Goal: Task Accomplishment & Management: Use online tool/utility

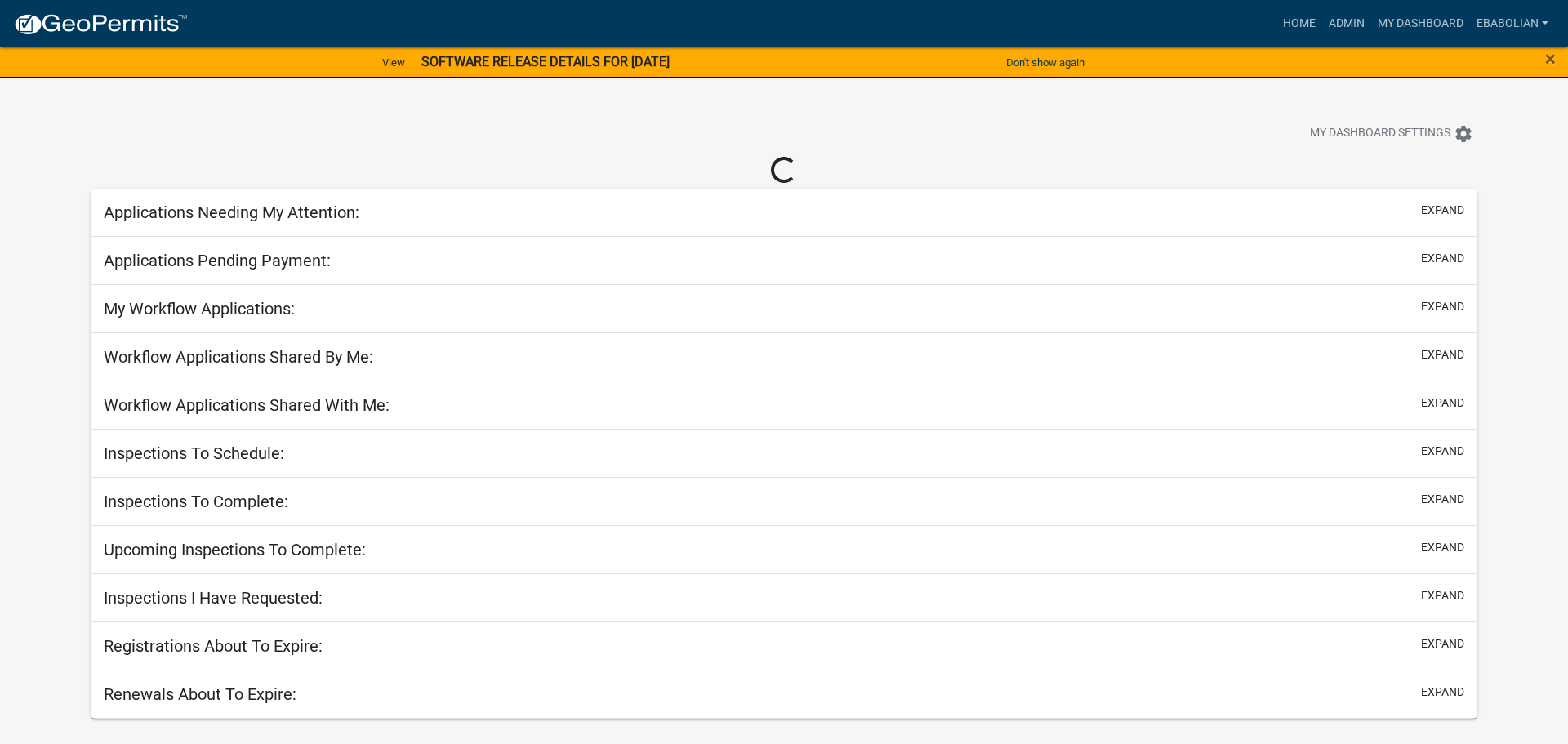
select select "3: 100"
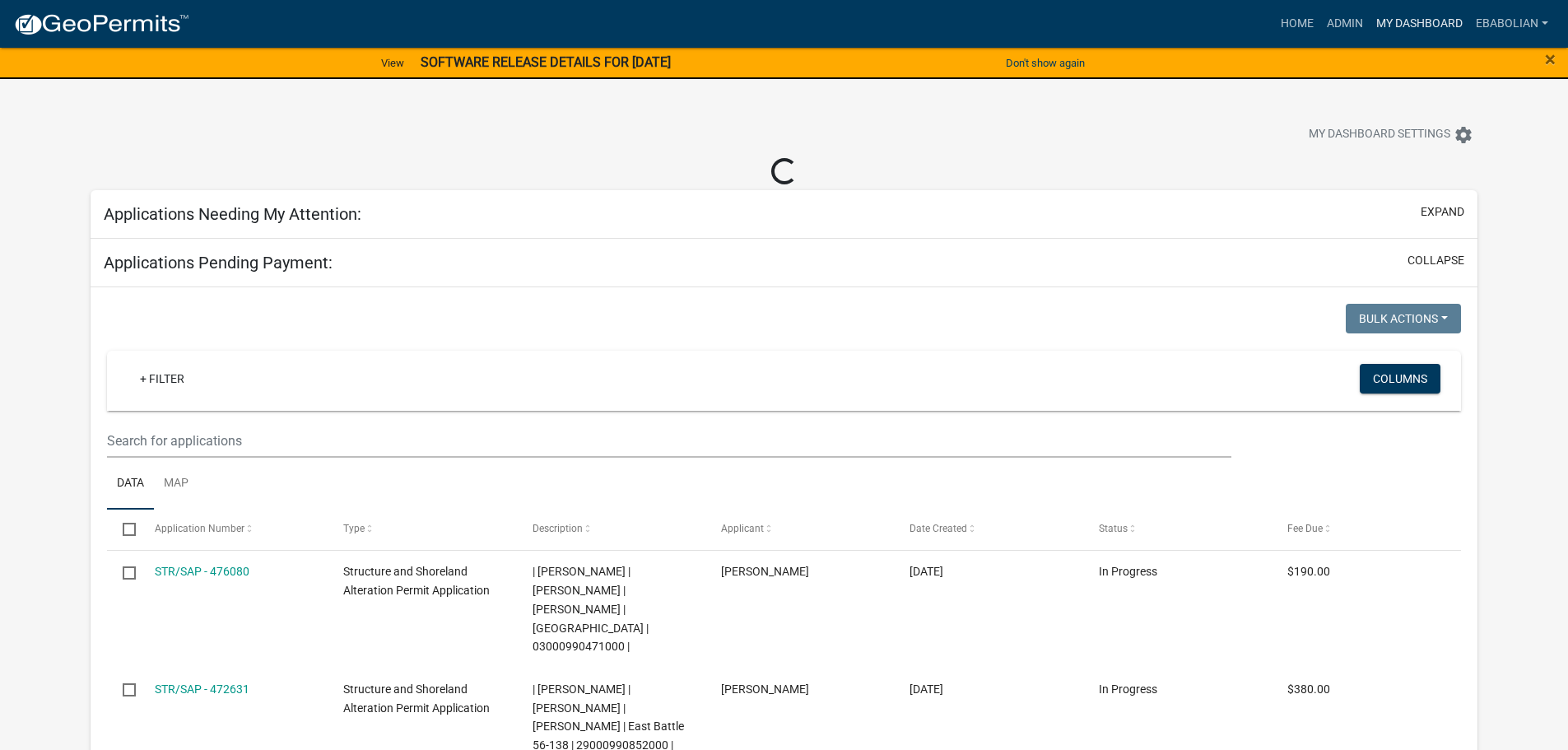
click at [1423, 21] on link "My Dashboard" at bounding box center [1419, 24] width 99 height 31
select select "3: 100"
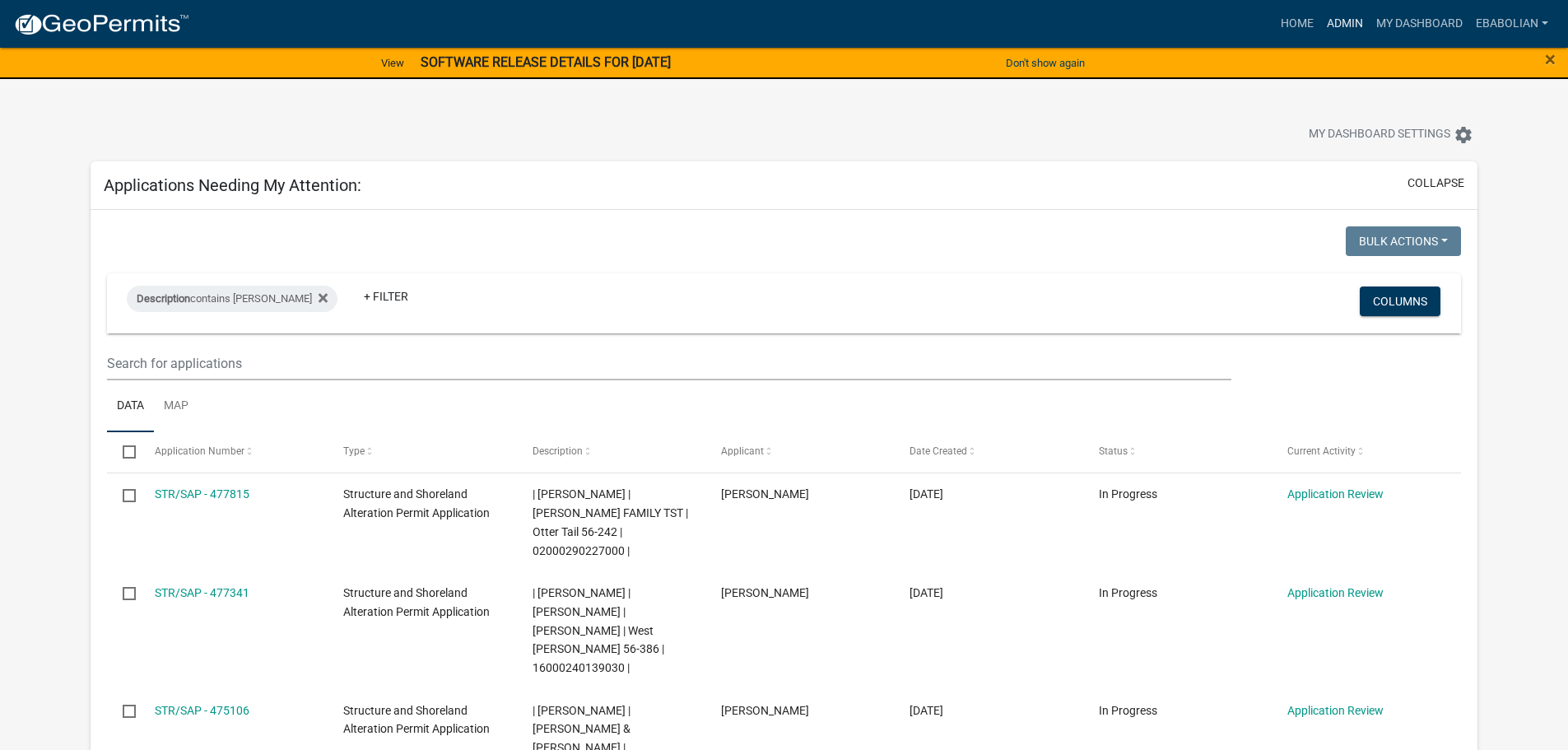
click at [1334, 21] on link "Admin" at bounding box center [1344, 24] width 50 height 31
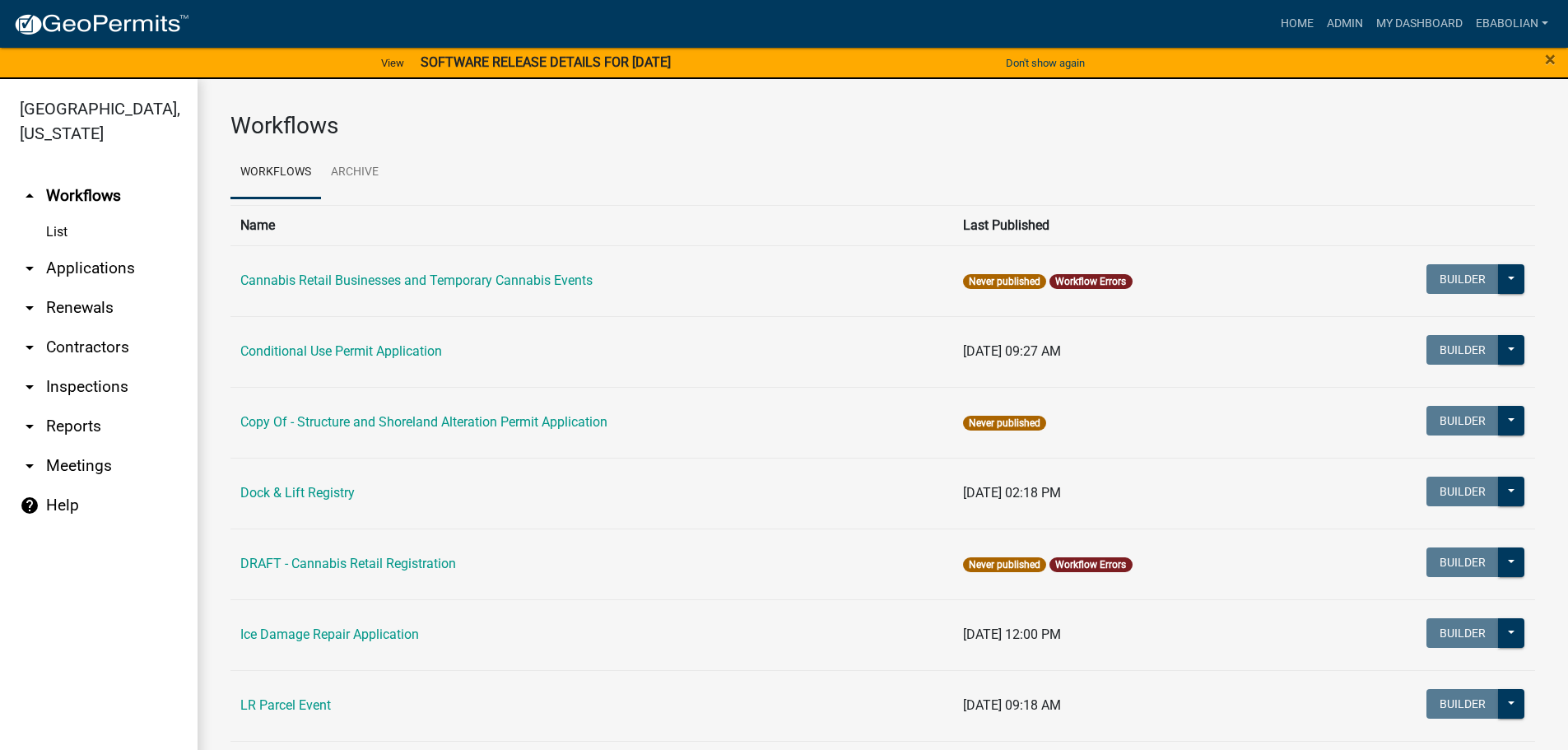
click at [104, 268] on link "arrow_drop_down Applications" at bounding box center [98, 267] width 198 height 39
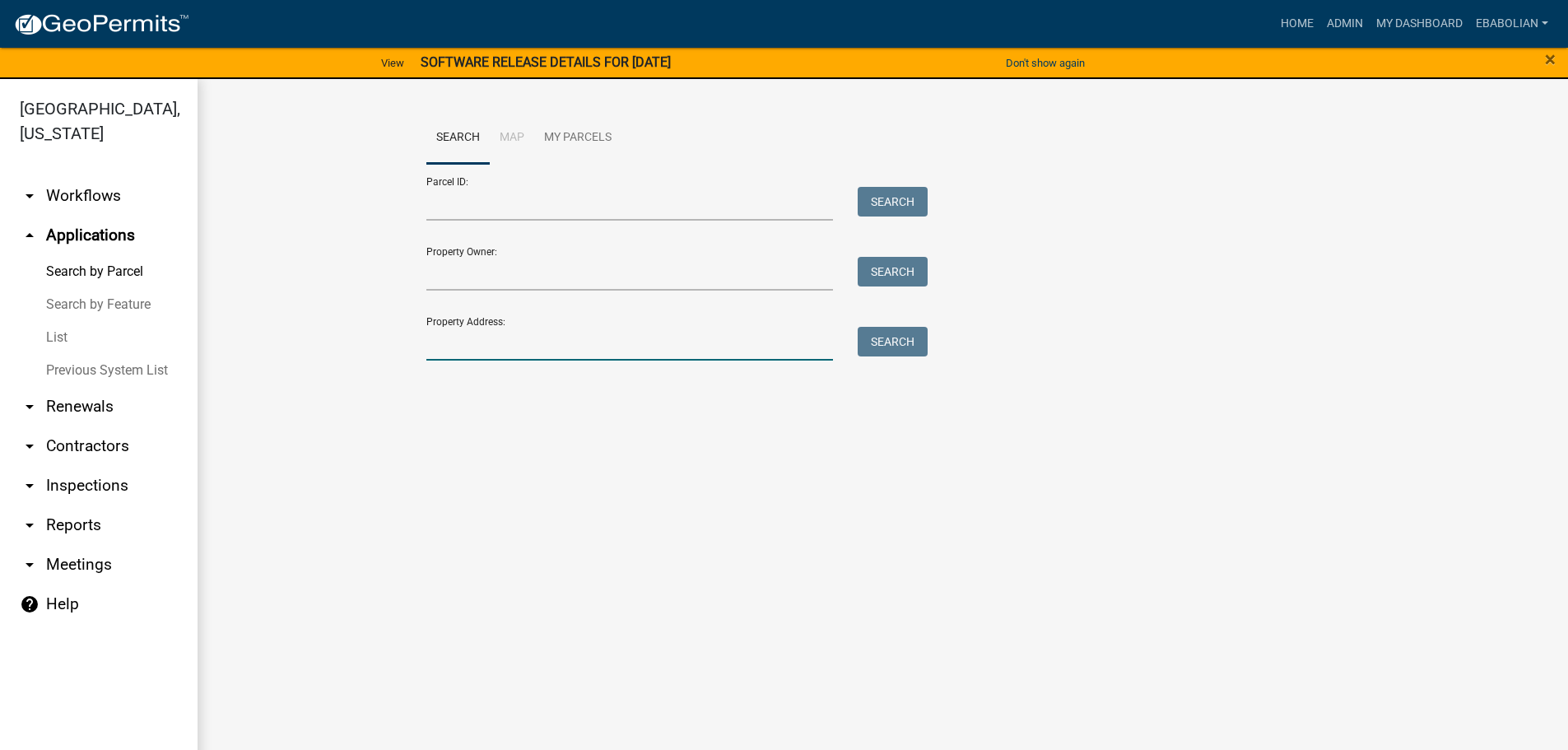
click at [469, 337] on input "Property Address:" at bounding box center [630, 343] width 407 height 34
type input "25272"
click at [915, 343] on button "Search" at bounding box center [892, 341] width 70 height 30
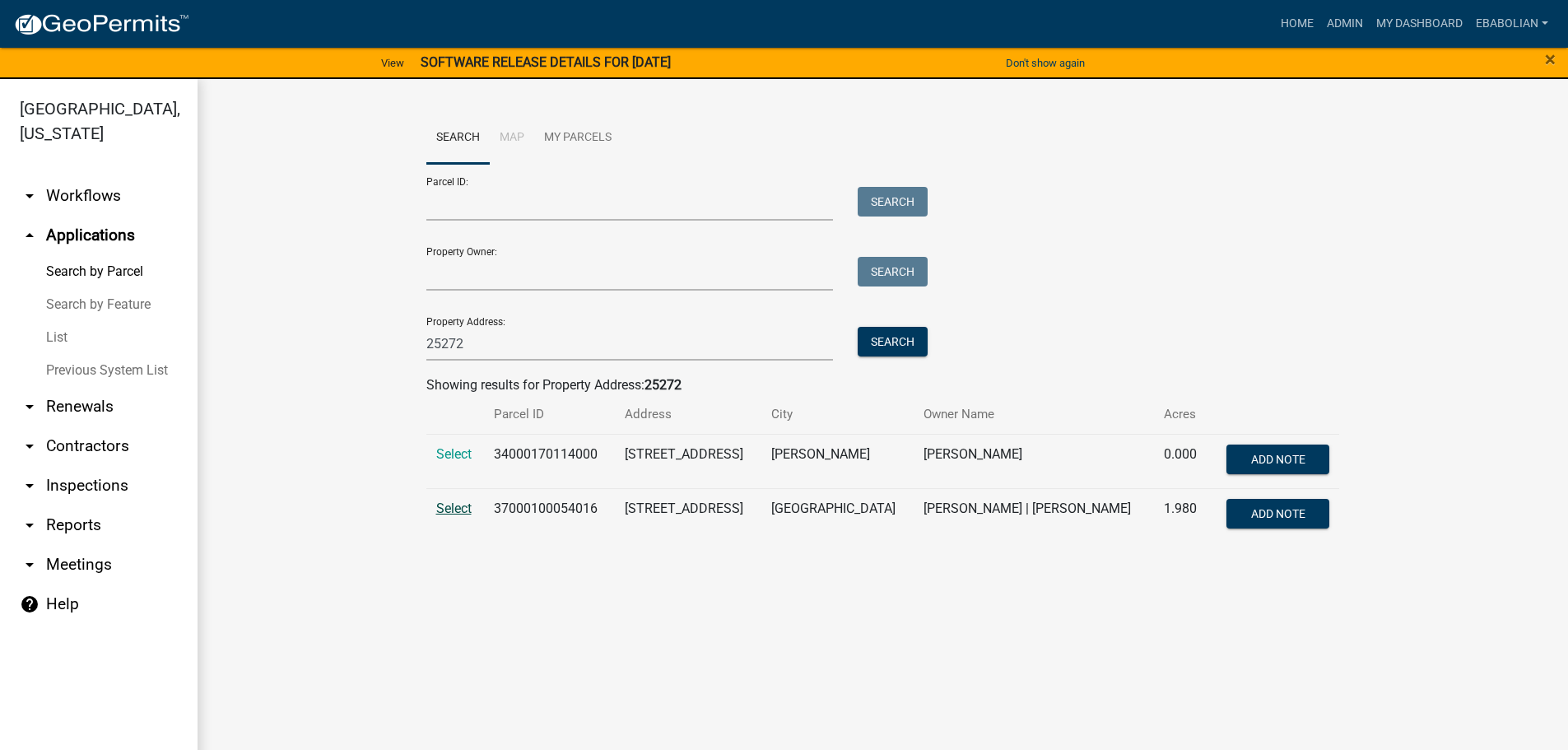
click at [455, 510] on span "Select" at bounding box center [454, 509] width 36 height 16
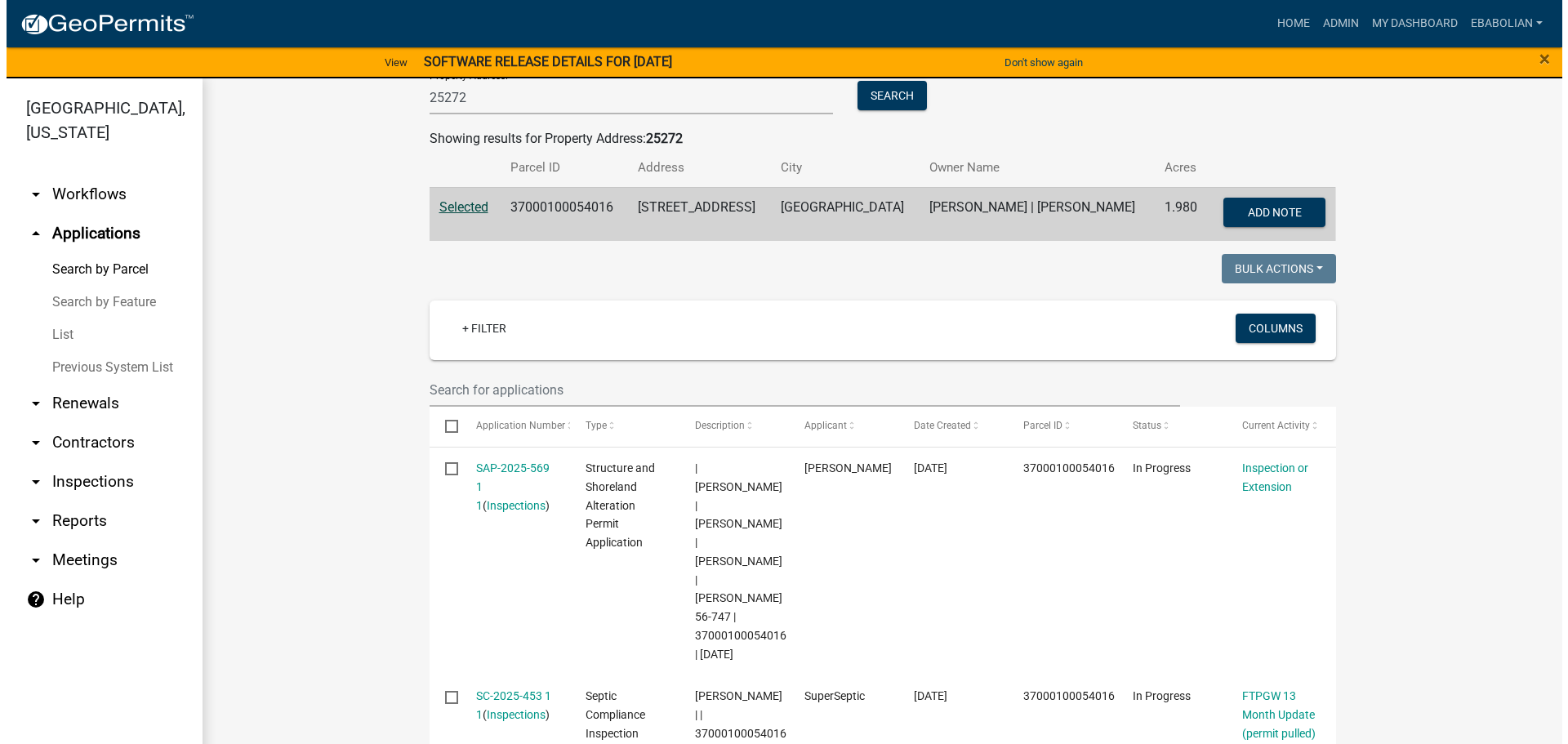
scroll to position [327, 0]
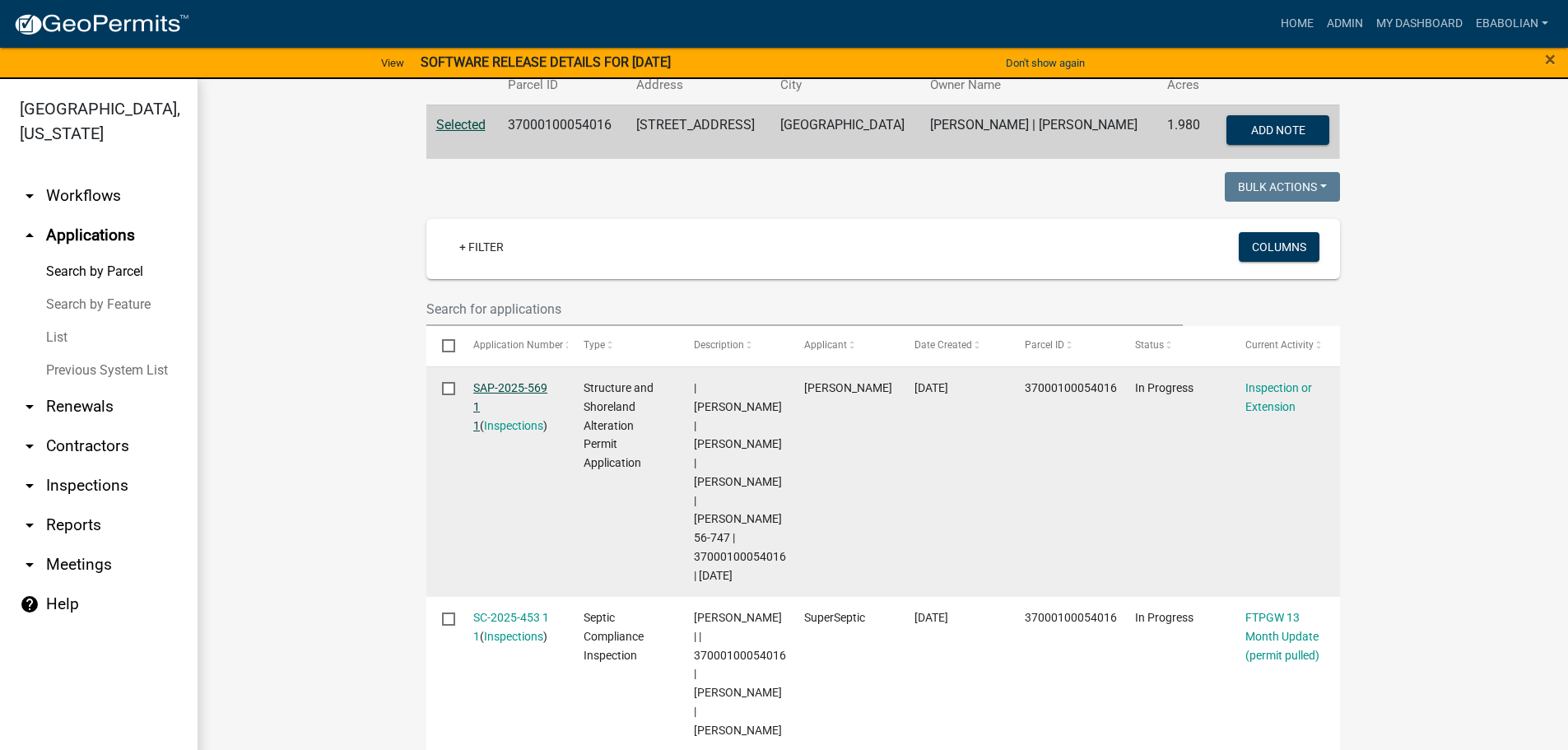
click at [495, 390] on link "SAP-2025-569 1 1" at bounding box center [510, 407] width 74 height 51
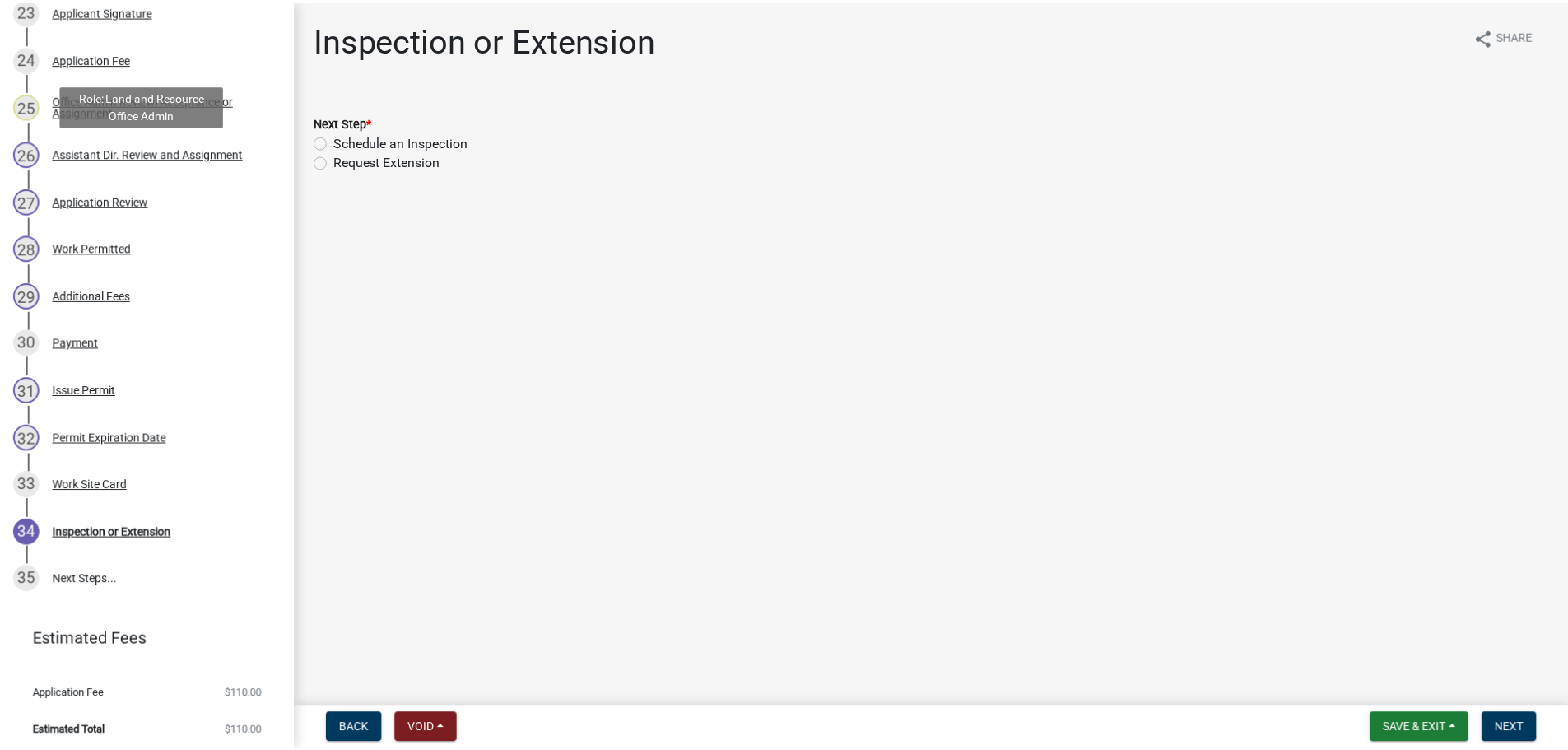
scroll to position [1405, 0]
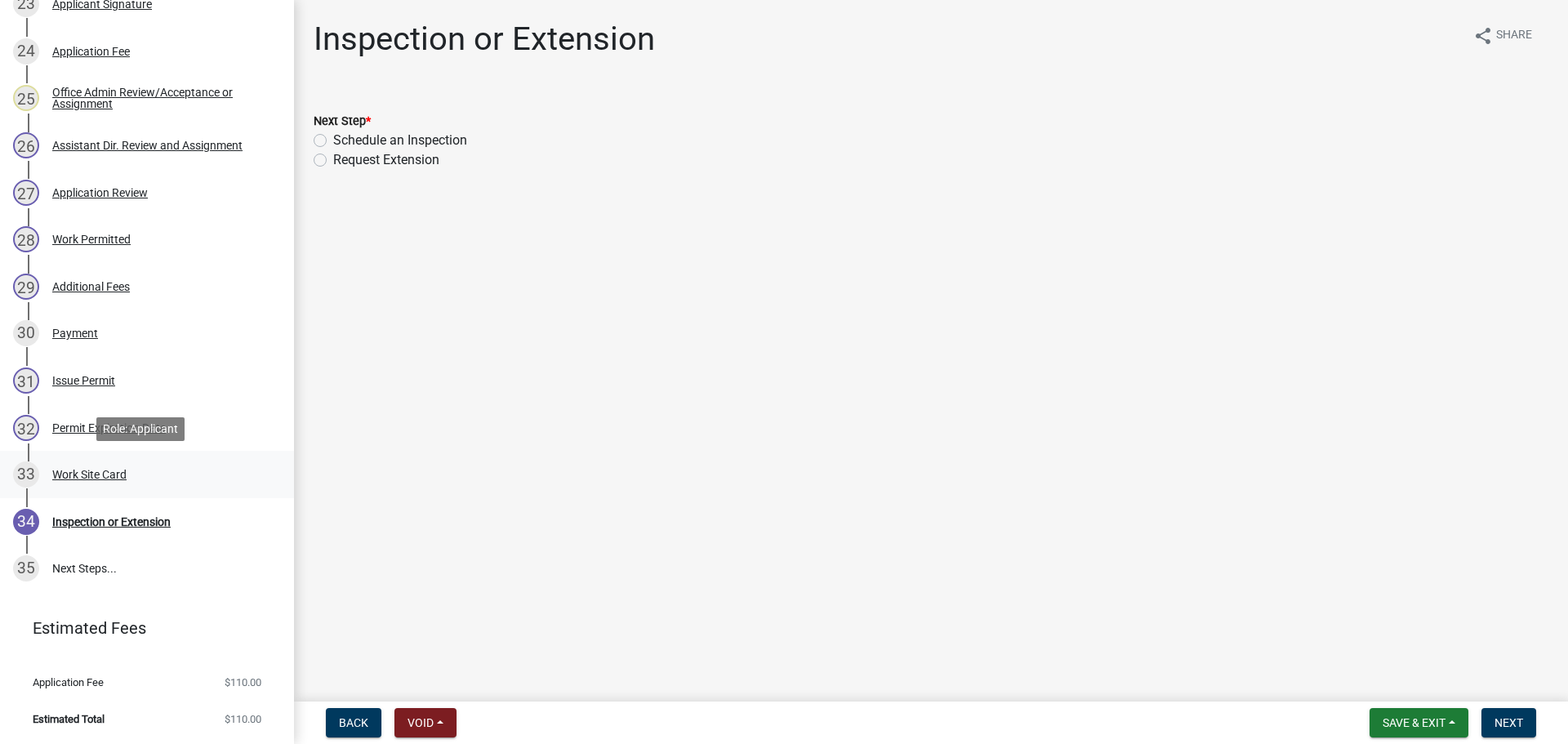
click at [86, 470] on div "Work Site Card" at bounding box center [89, 474] width 74 height 11
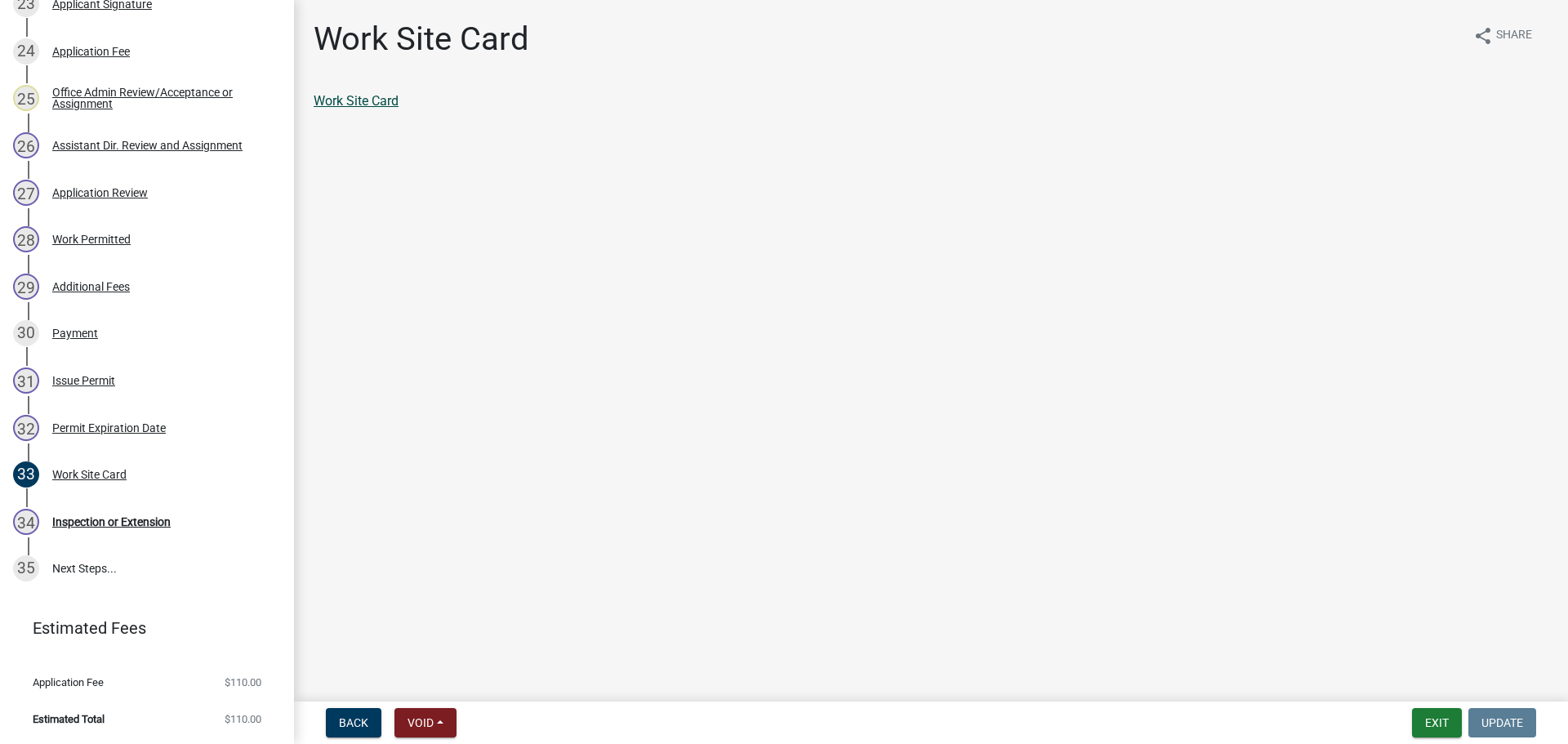
click at [382, 94] on link "Work Site Card" at bounding box center [356, 101] width 85 height 16
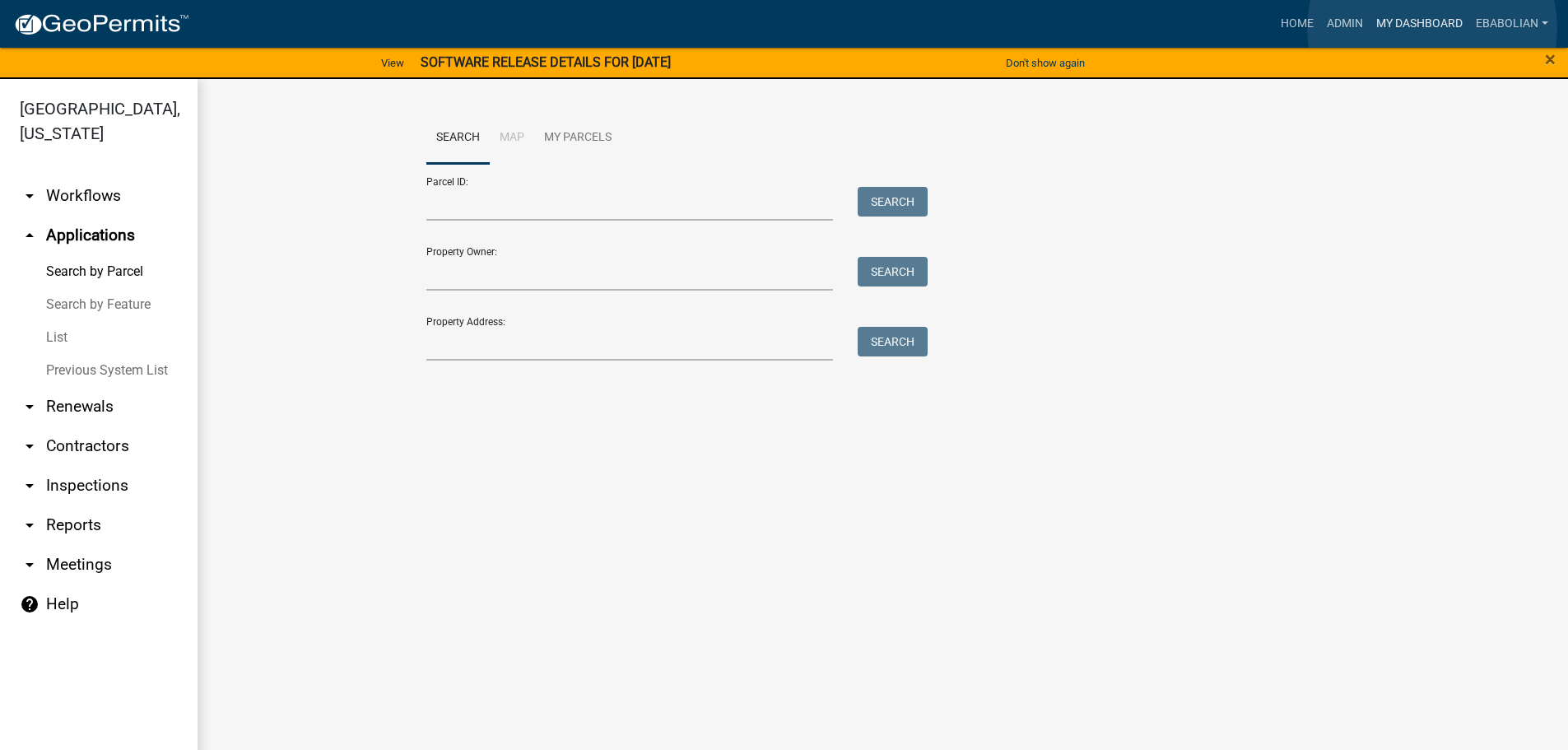
click at [1432, 28] on link "My Dashboard" at bounding box center [1419, 24] width 99 height 31
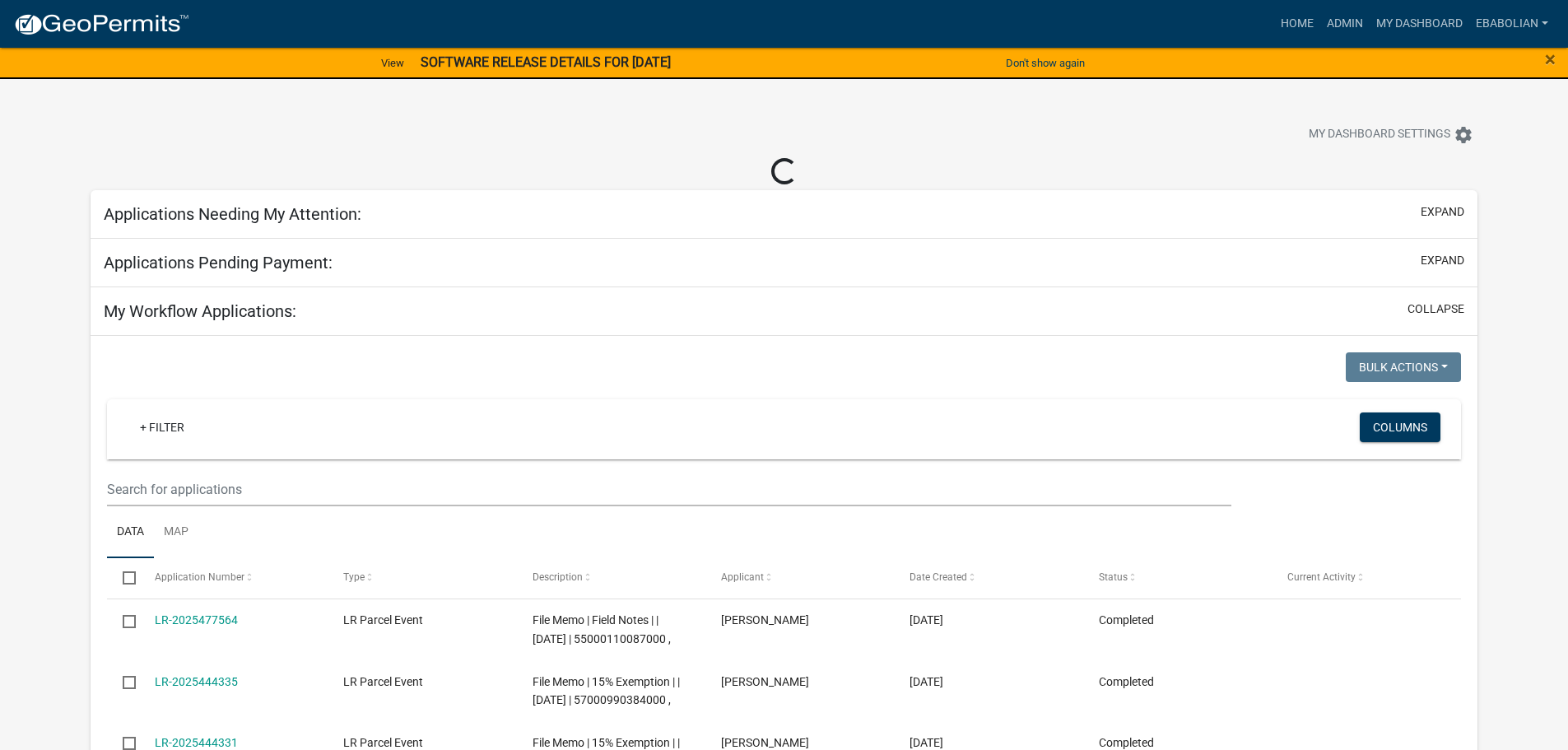
select select "3: 100"
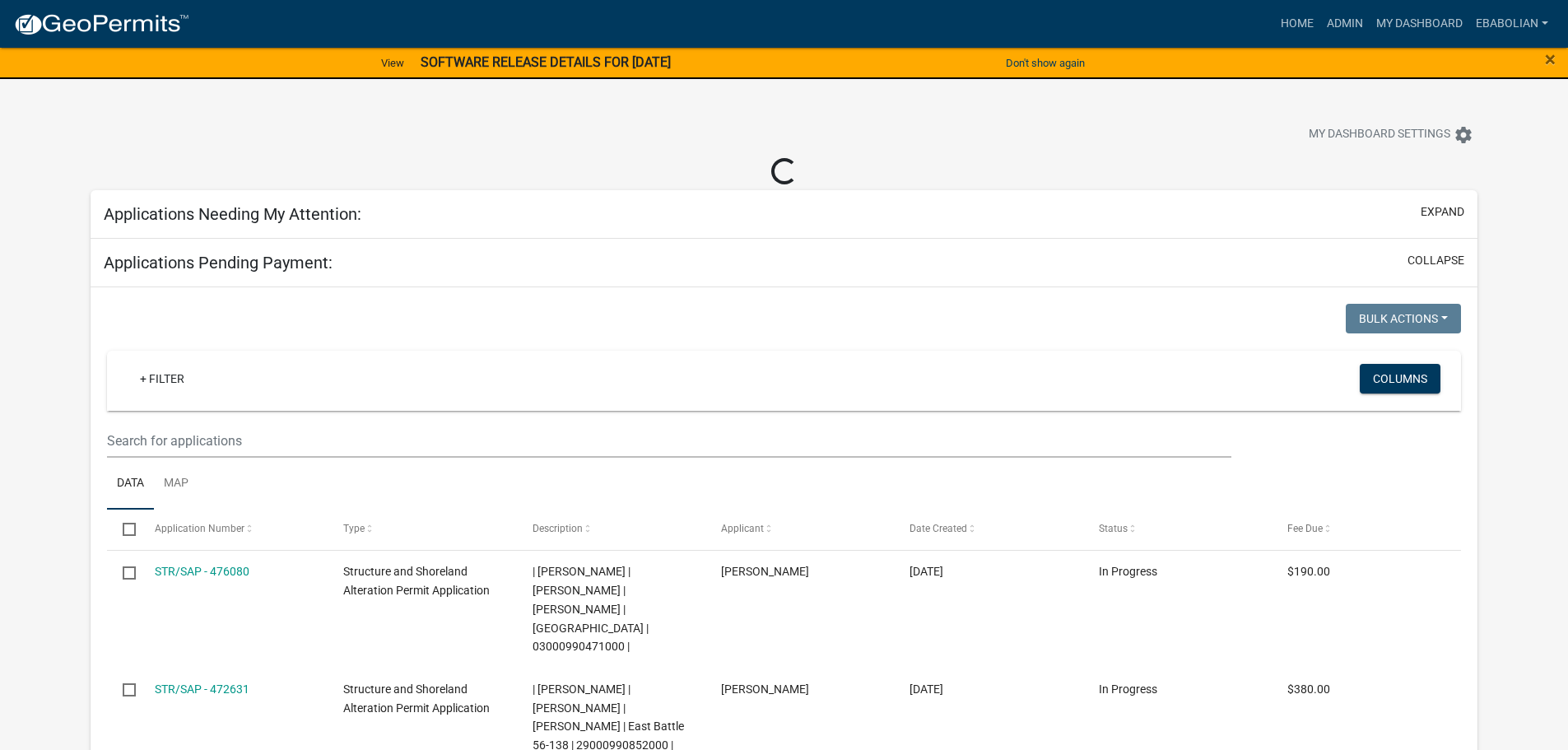
select select "3: 100"
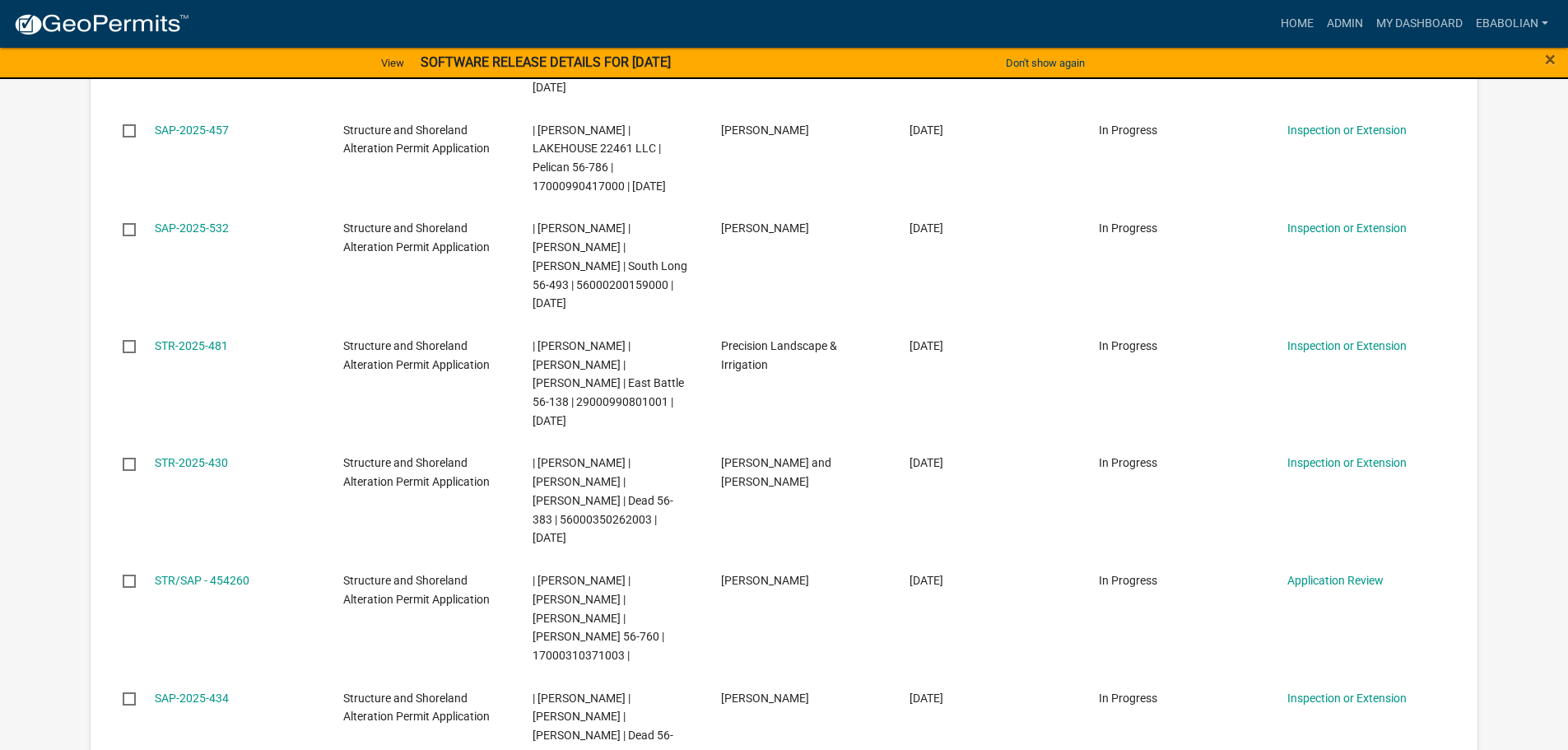
scroll to position [4858, 0]
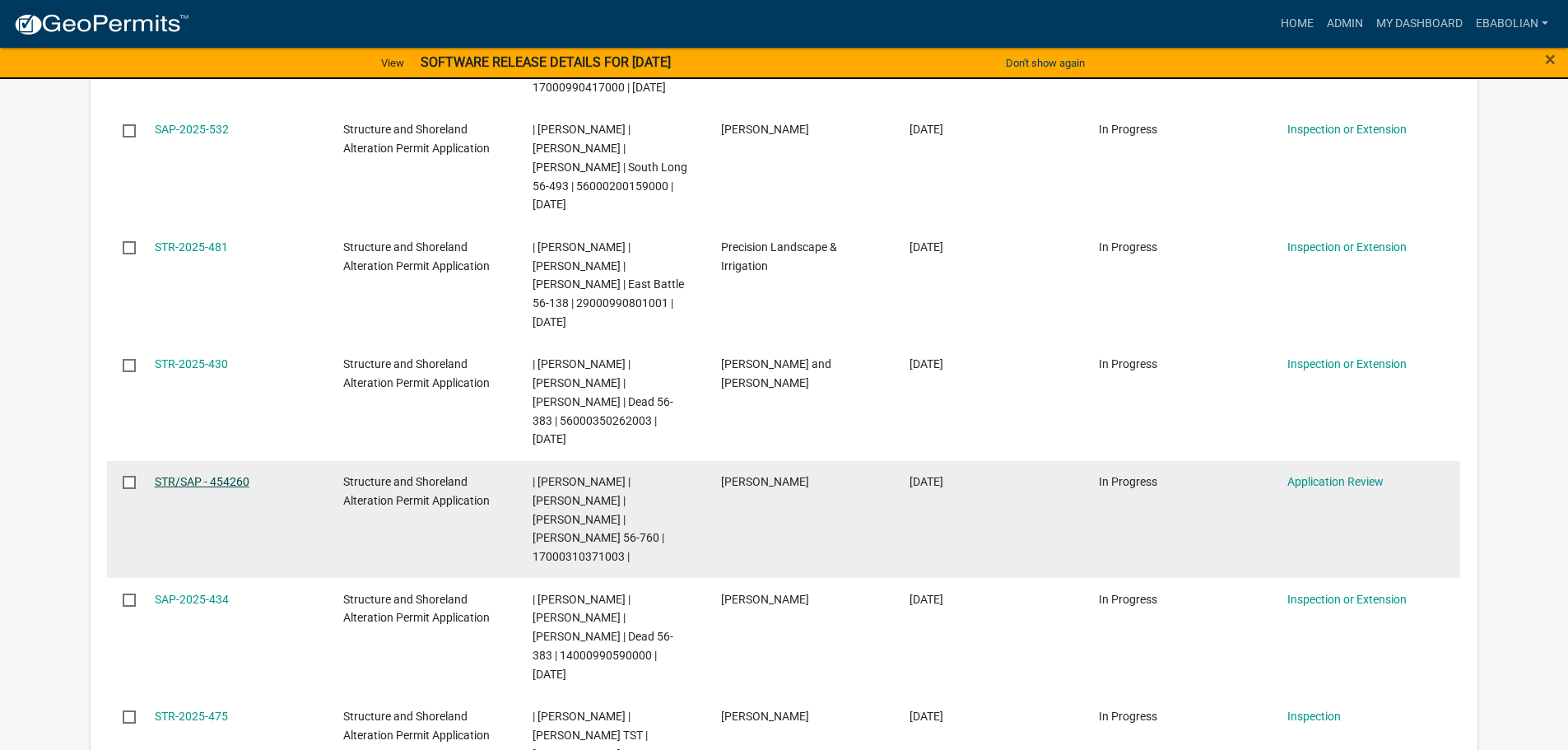
click at [212, 475] on link "STR/SAP - 454260" at bounding box center [202, 481] width 95 height 13
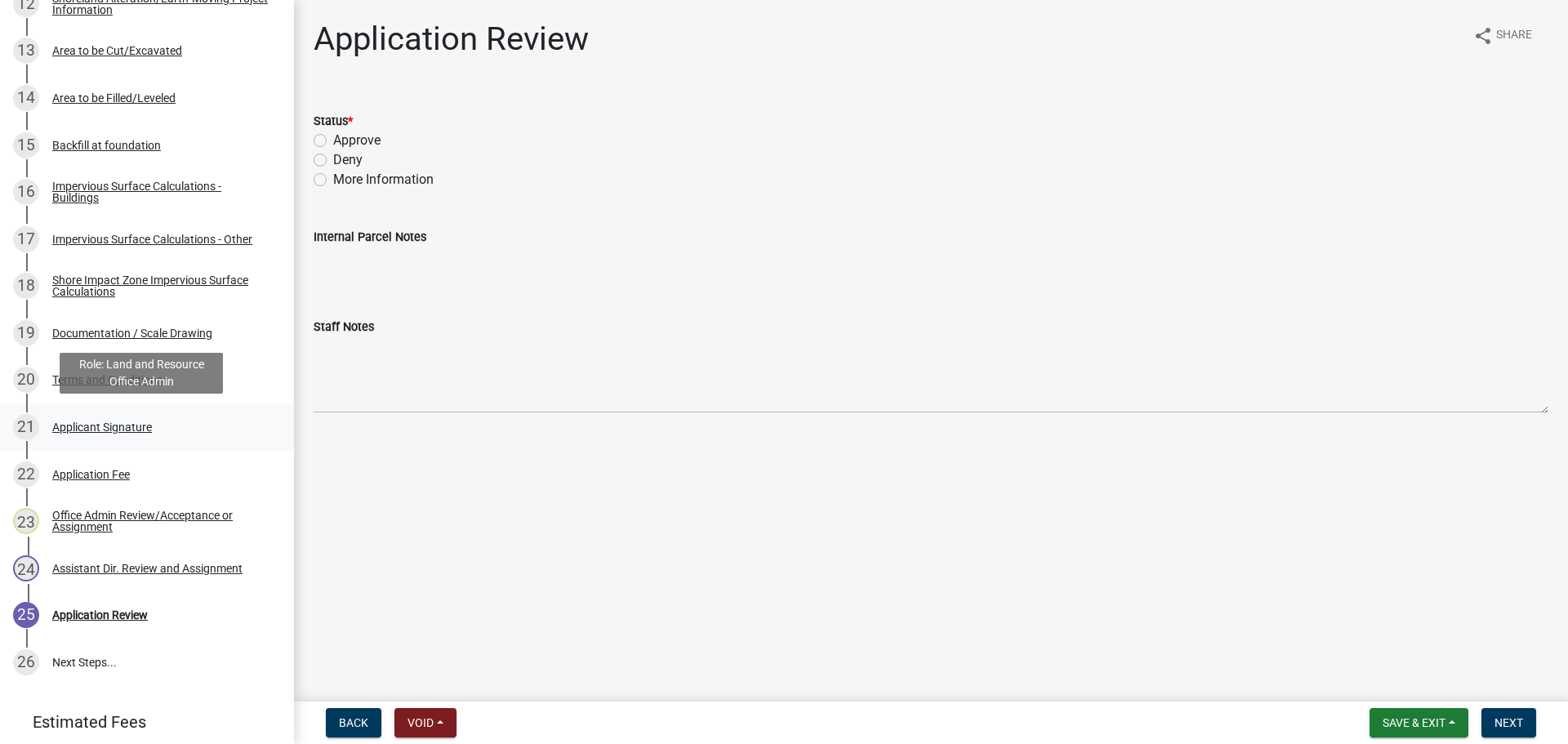
scroll to position [970, 0]
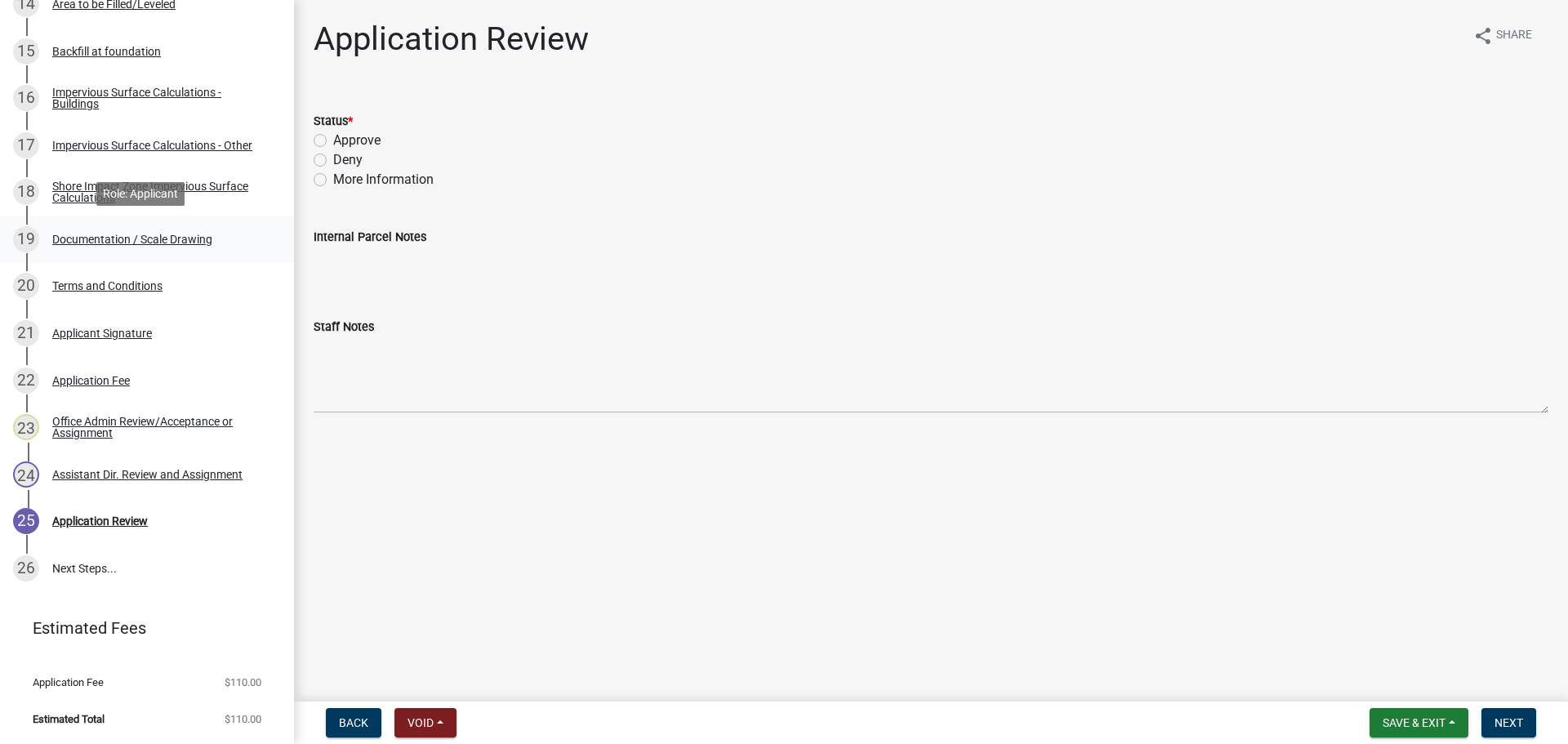
click at [190, 239] on div "Documentation / Scale Drawing" at bounding box center [131, 238] width 160 height 11
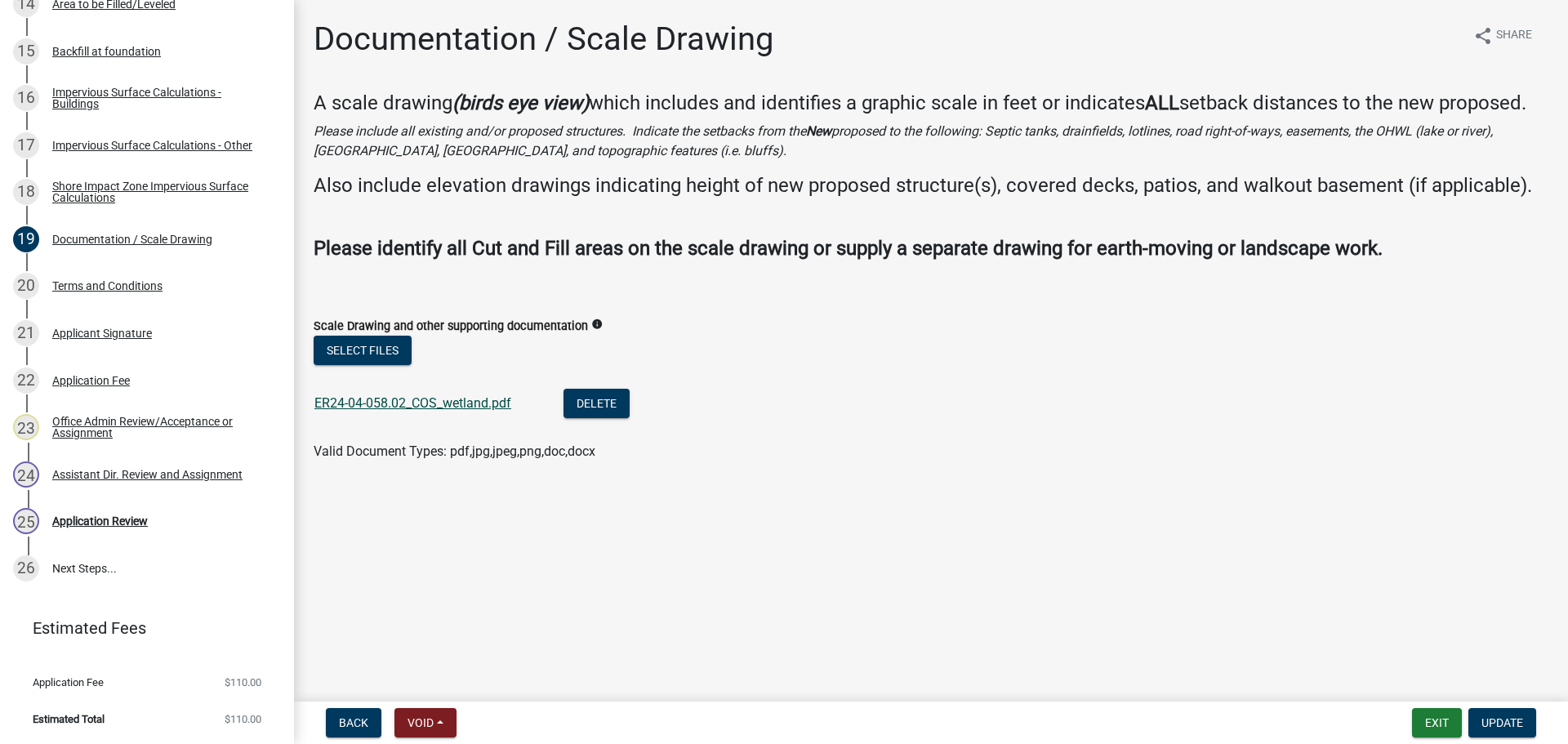
click at [414, 405] on link "ER24-04-058.02_COS_wetland.pdf" at bounding box center [413, 403] width 197 height 16
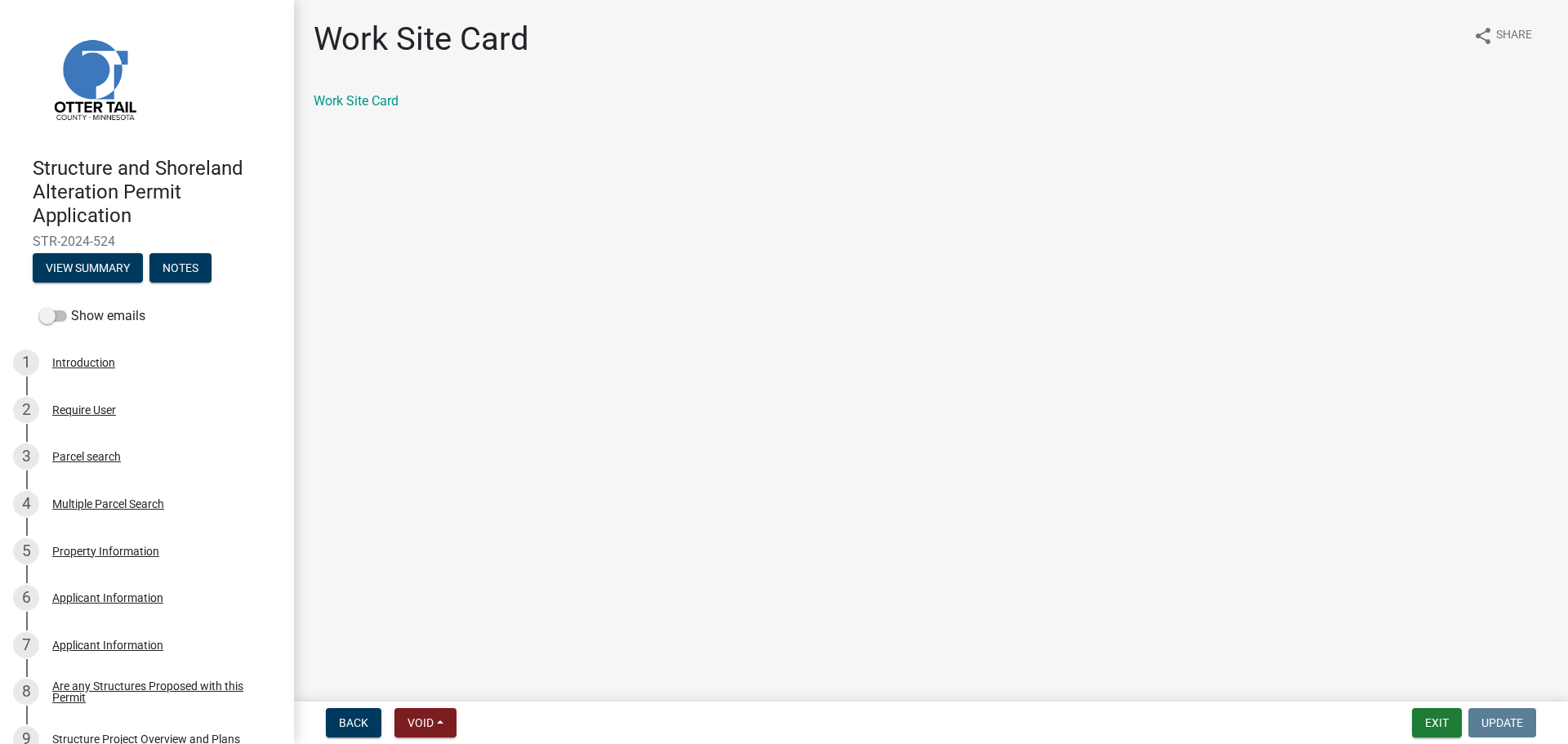
scroll to position [1552, 0]
